Goal: Task Accomplishment & Management: Complete application form

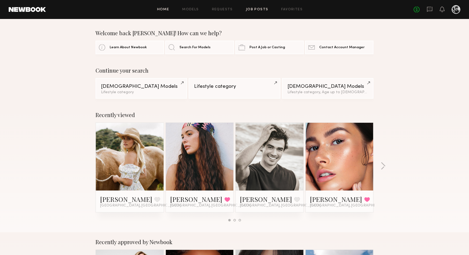
click at [258, 9] on link "Job Posts" at bounding box center [257, 10] width 23 height 4
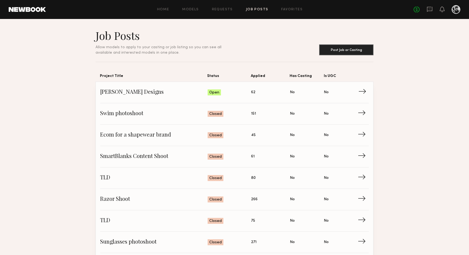
click at [128, 94] on span "[PERSON_NAME] Designs" at bounding box center [153, 92] width 107 height 8
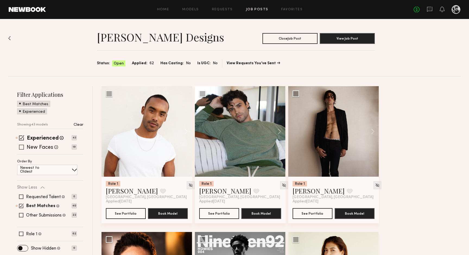
click at [24, 149] on div "New Faces Talent we've deemed to be in the early stages of their professional c…" at bounding box center [47, 147] width 60 height 4
click at [20, 215] on span at bounding box center [21, 215] width 4 height 4
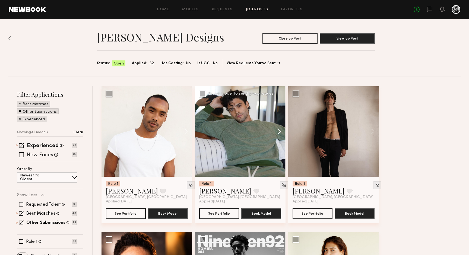
click at [280, 131] on button at bounding box center [276, 131] width 17 height 91
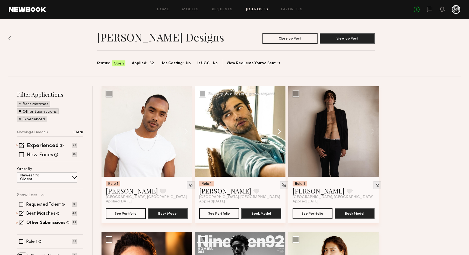
click at [280, 131] on button at bounding box center [276, 131] width 17 height 91
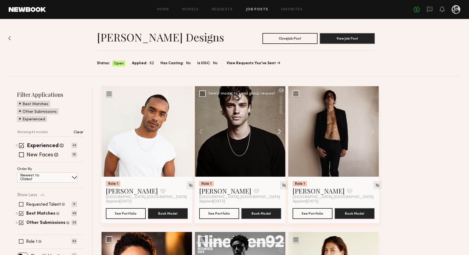
click at [280, 131] on button at bounding box center [276, 131] width 17 height 91
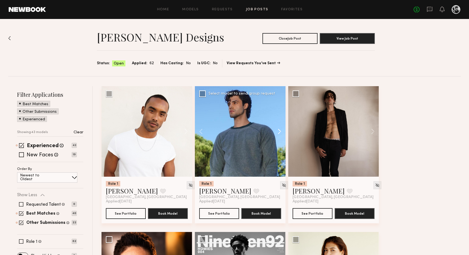
click at [280, 131] on button at bounding box center [276, 131] width 17 height 91
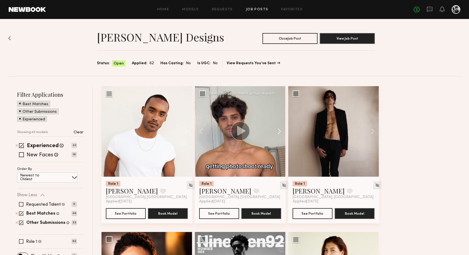
click at [280, 131] on button at bounding box center [276, 131] width 17 height 91
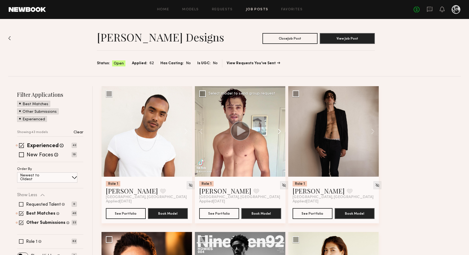
click at [280, 131] on button at bounding box center [276, 131] width 17 height 91
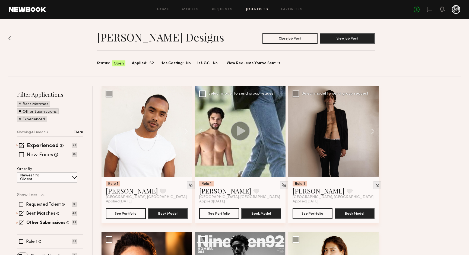
click at [371, 130] on button at bounding box center [369, 131] width 17 height 91
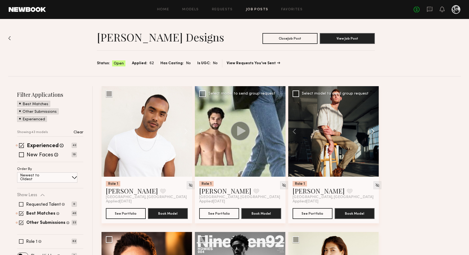
click at [371, 130] on button at bounding box center [369, 131] width 17 height 91
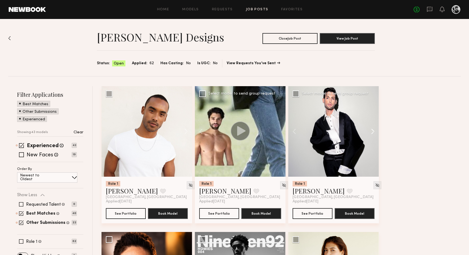
click at [371, 130] on button at bounding box center [369, 131] width 17 height 91
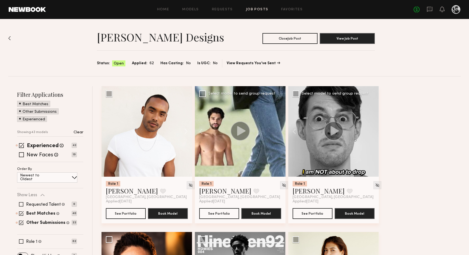
click at [371, 130] on div at bounding box center [333, 131] width 91 height 91
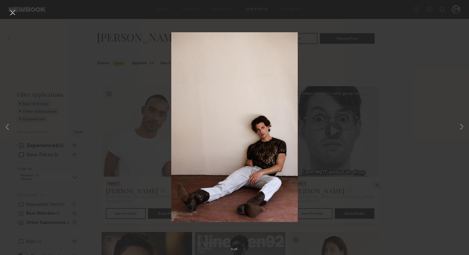
click at [14, 13] on button at bounding box center [12, 13] width 9 height 10
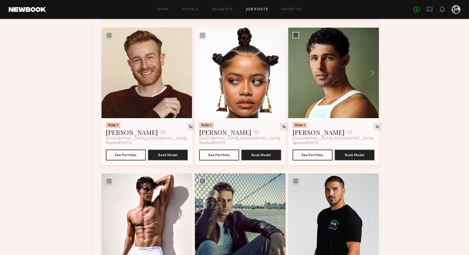
scroll to position [502, 0]
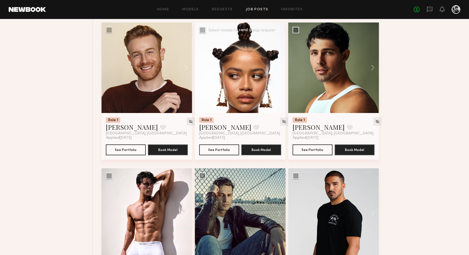
click at [280, 65] on button at bounding box center [276, 68] width 17 height 91
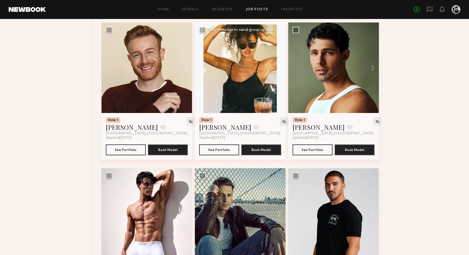
click at [280, 65] on button at bounding box center [276, 68] width 17 height 91
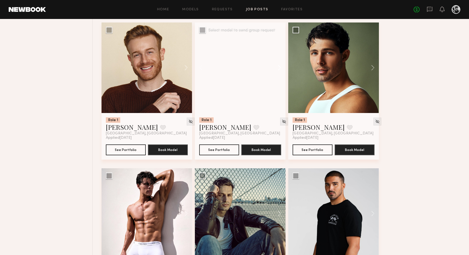
click at [280, 65] on button at bounding box center [276, 68] width 17 height 91
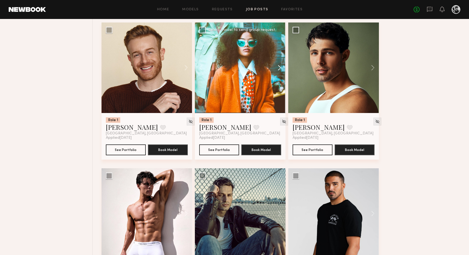
click at [280, 65] on button at bounding box center [276, 68] width 17 height 91
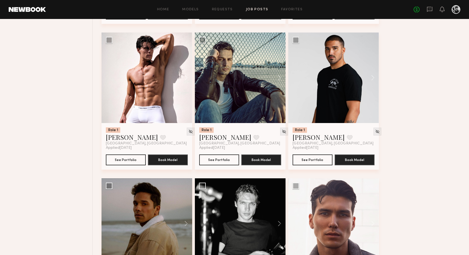
scroll to position [645, 0]
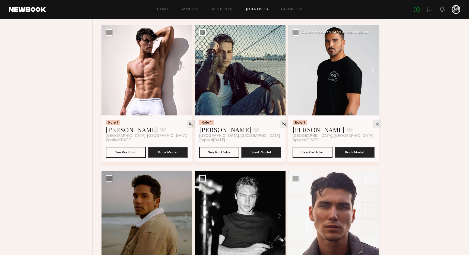
click at [372, 71] on button at bounding box center [369, 70] width 17 height 91
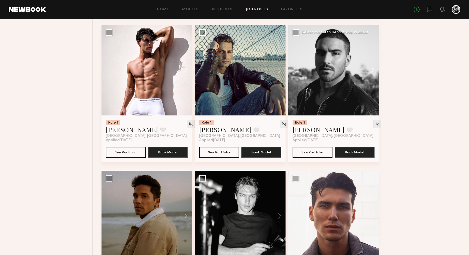
click at [372, 71] on button at bounding box center [369, 70] width 17 height 91
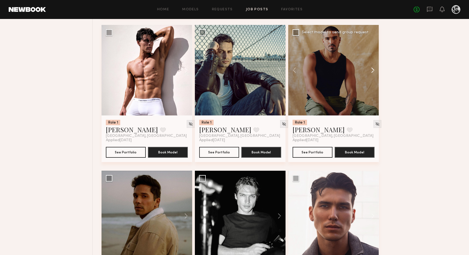
click at [372, 71] on button at bounding box center [369, 70] width 17 height 91
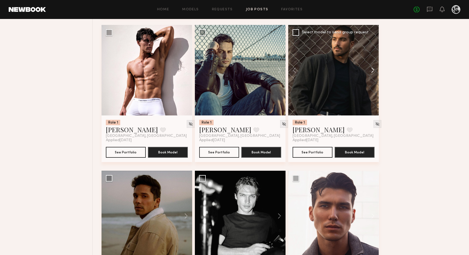
click at [372, 71] on button at bounding box center [369, 70] width 17 height 91
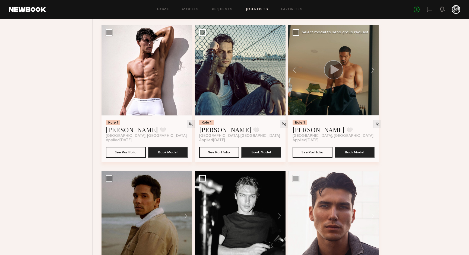
click at [308, 131] on link "[PERSON_NAME]" at bounding box center [318, 129] width 52 height 9
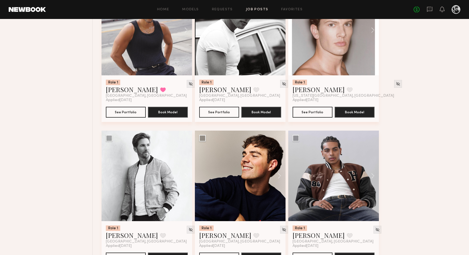
scroll to position [1278, 0]
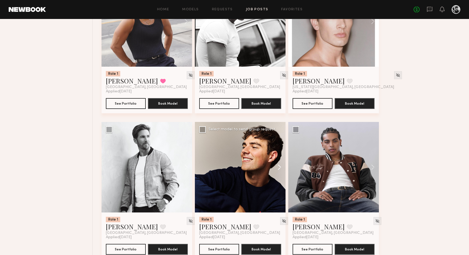
click at [279, 168] on button at bounding box center [276, 167] width 17 height 91
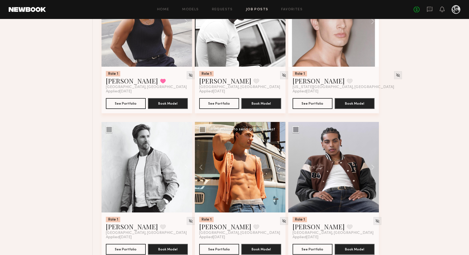
click at [275, 167] on button at bounding box center [276, 167] width 17 height 91
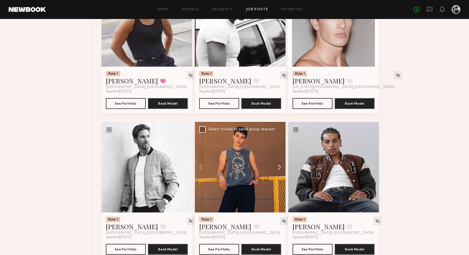
click at [279, 167] on button at bounding box center [276, 167] width 17 height 91
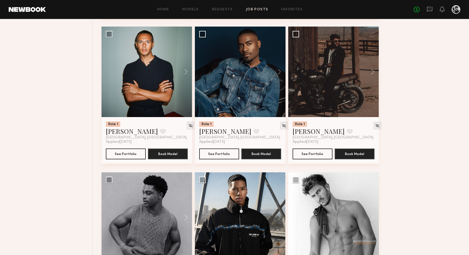
scroll to position [1665, 0]
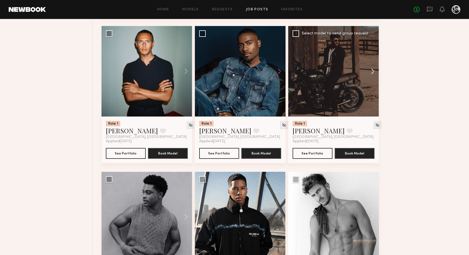
click at [372, 71] on button at bounding box center [369, 71] width 17 height 91
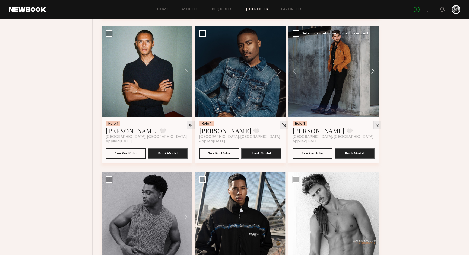
click at [372, 71] on button at bounding box center [369, 71] width 17 height 91
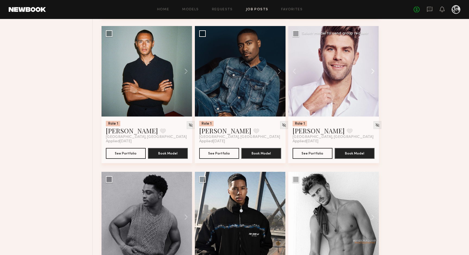
click at [372, 71] on button at bounding box center [369, 71] width 17 height 91
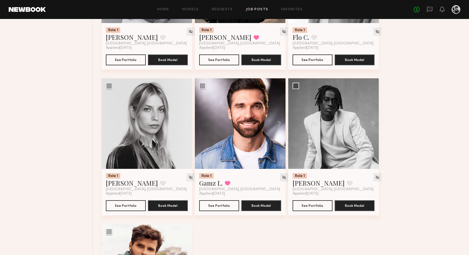
scroll to position [1907, 0]
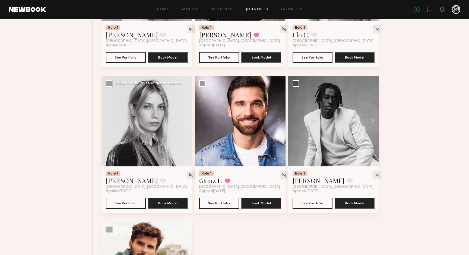
click at [182, 124] on button at bounding box center [183, 121] width 17 height 91
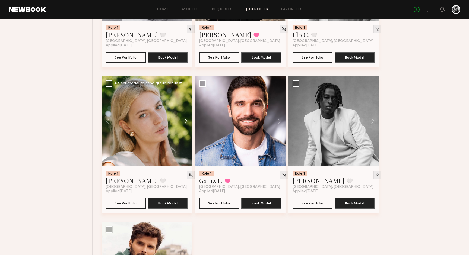
click at [182, 124] on button at bounding box center [183, 121] width 17 height 91
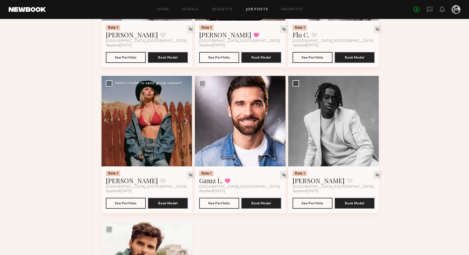
click at [182, 124] on button at bounding box center [183, 121] width 17 height 91
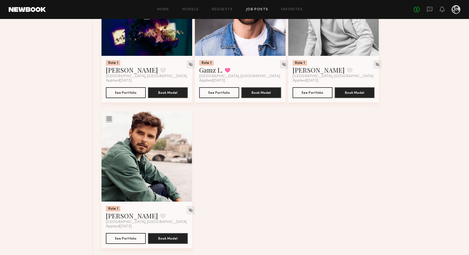
scroll to position [2018, 0]
click at [186, 157] on button at bounding box center [183, 156] width 17 height 91
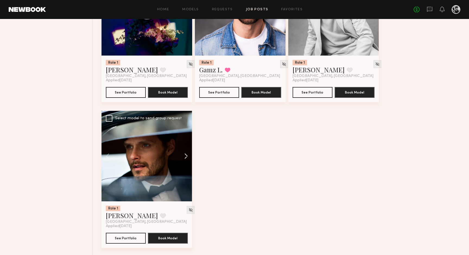
click at [186, 157] on button at bounding box center [183, 156] width 17 height 91
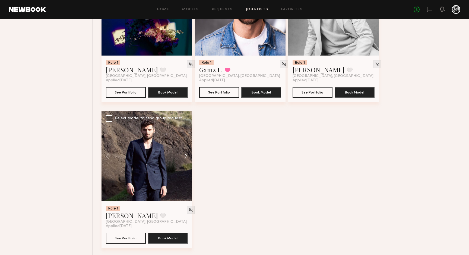
click at [186, 157] on button at bounding box center [183, 156] width 17 height 91
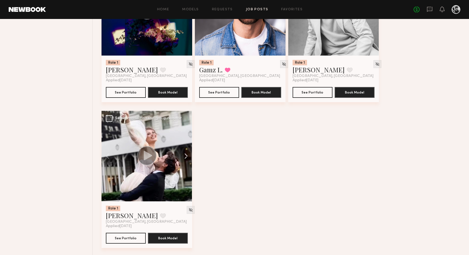
click at [186, 157] on button at bounding box center [183, 156] width 17 height 91
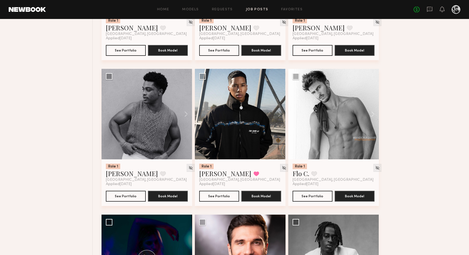
scroll to position [1699, 0]
